Goal: Complete application form

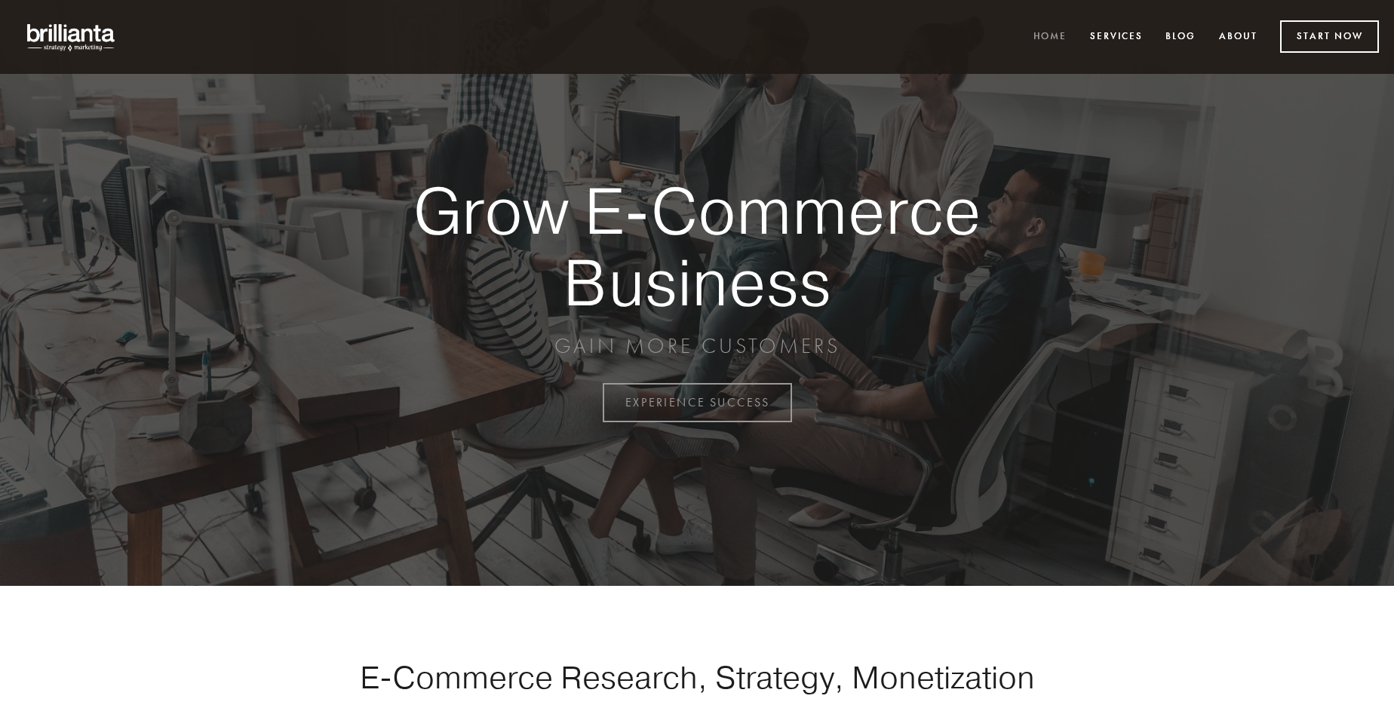
scroll to position [3954, 0]
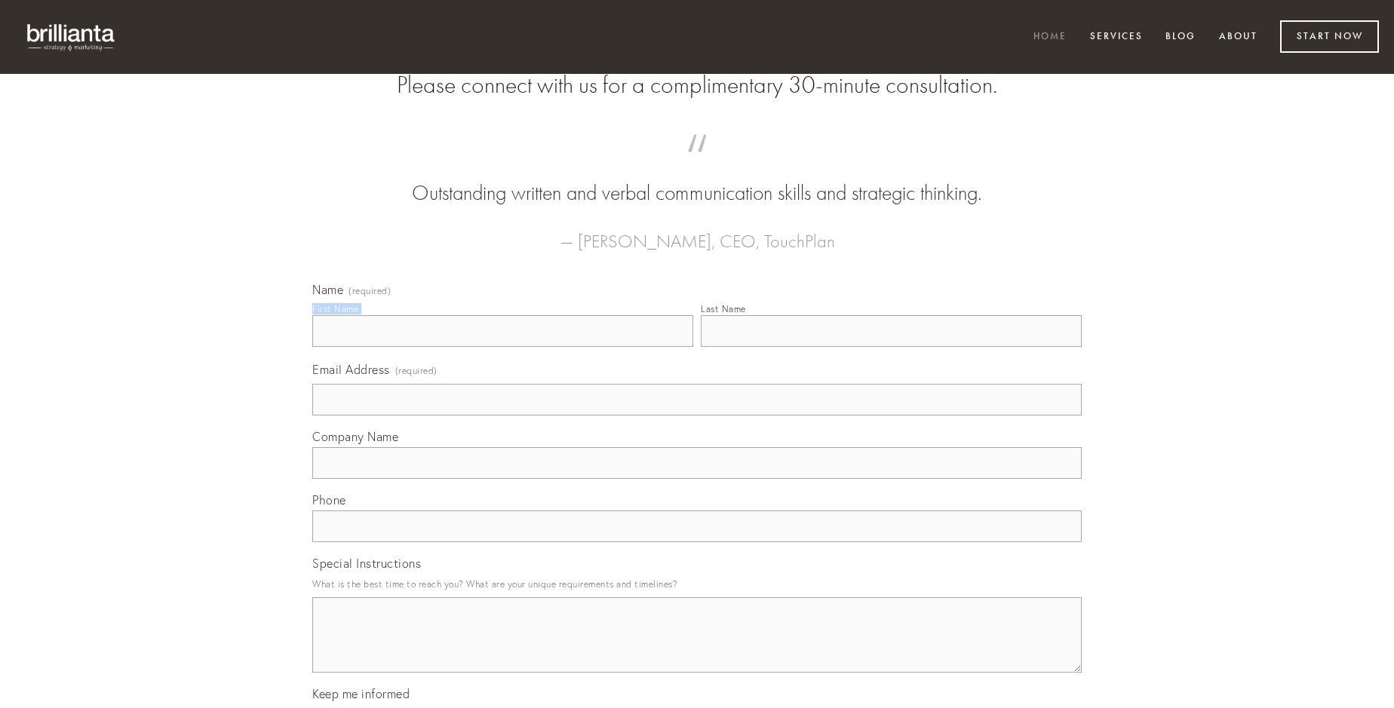
type input "[PERSON_NAME]"
click at [891, 347] on input "Last Name" at bounding box center [891, 331] width 381 height 32
type input "[PERSON_NAME]"
click at [697, 416] on input "Email Address (required)" at bounding box center [696, 400] width 769 height 32
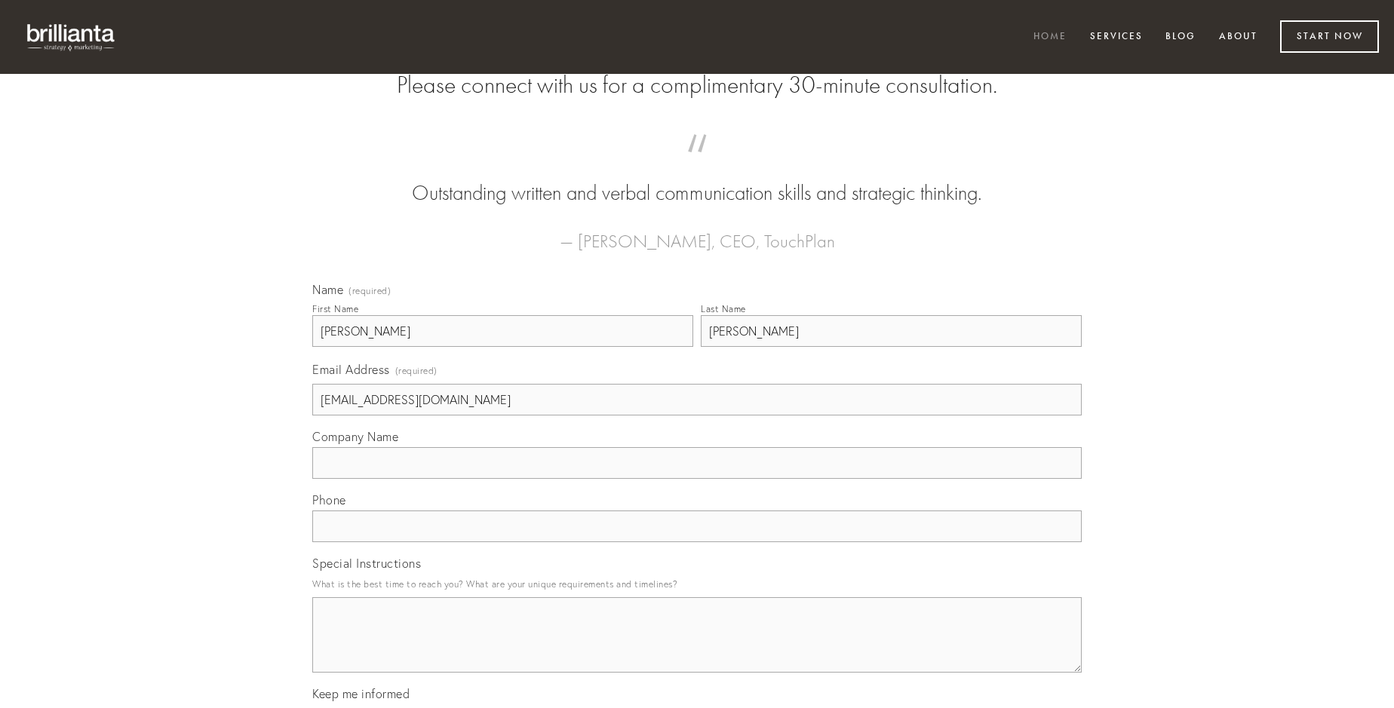
type input "[EMAIL_ADDRESS][DOMAIN_NAME]"
click at [697, 479] on input "Company Name" at bounding box center [696, 463] width 769 height 32
type input "cognomen"
click at [697, 542] on input "text" at bounding box center [696, 527] width 769 height 32
click at [697, 649] on textarea "Special Instructions" at bounding box center [696, 634] width 769 height 75
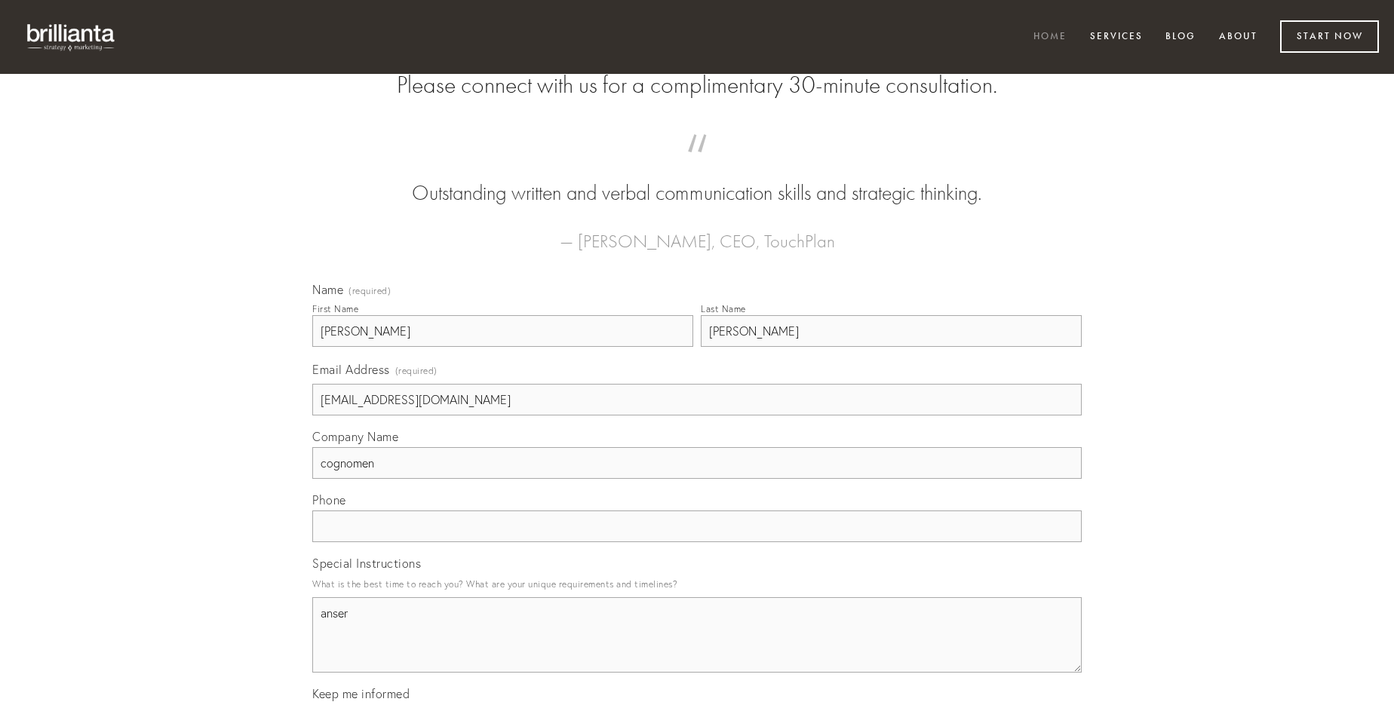
type textarea "anser"
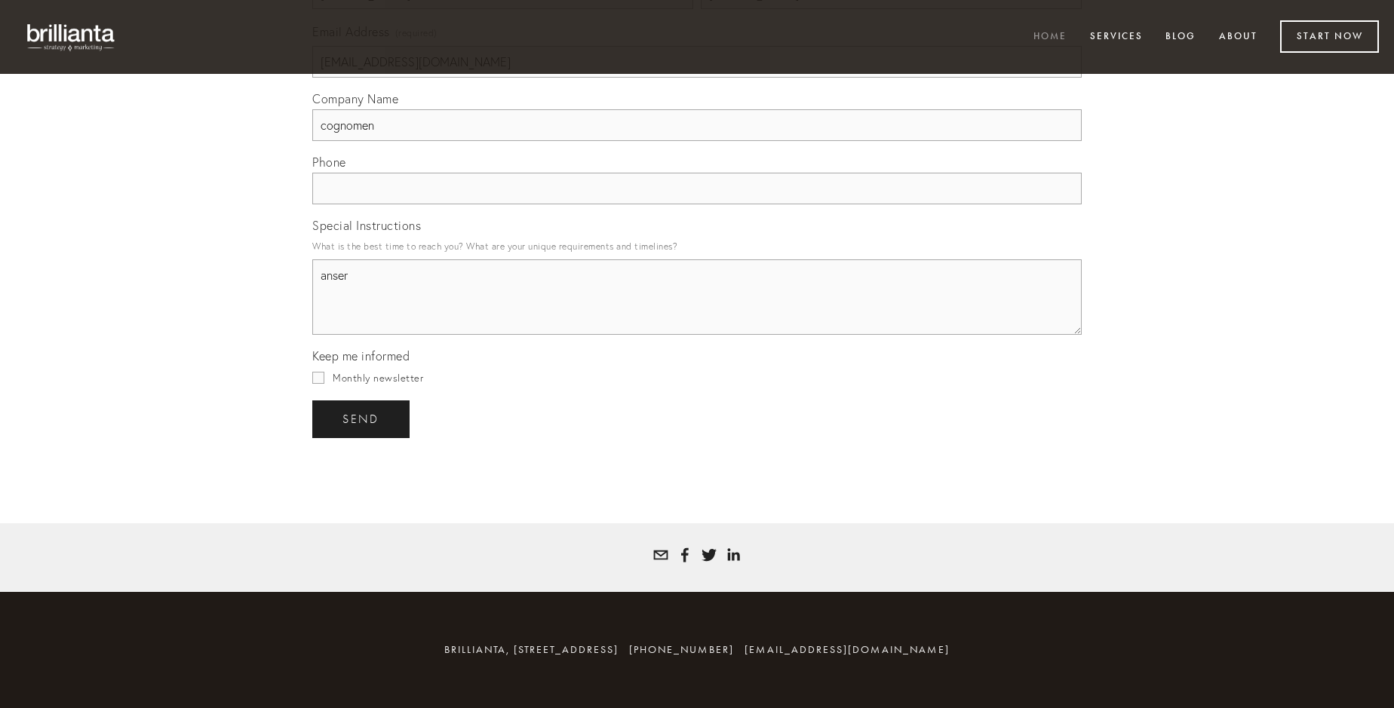
click at [362, 419] on span "send" at bounding box center [360, 420] width 37 height 14
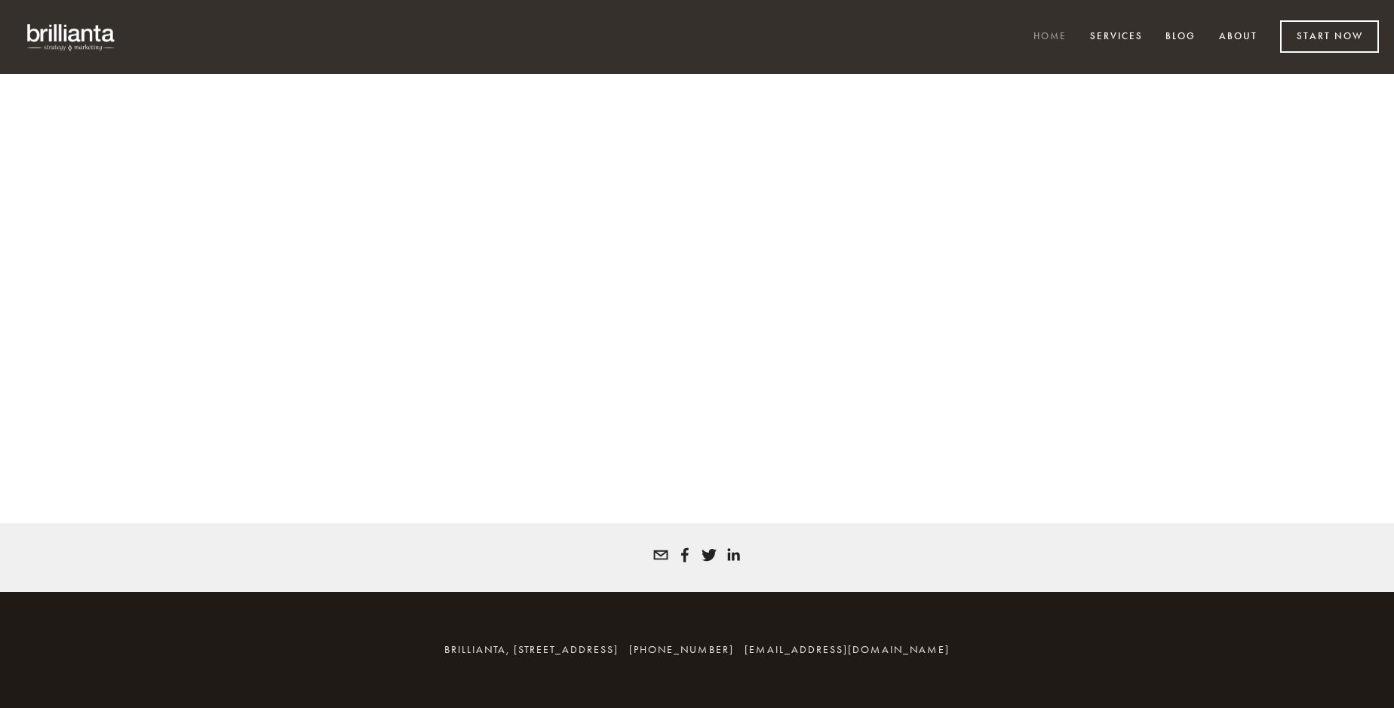
scroll to position [3934, 0]
